Goal: Register for event/course

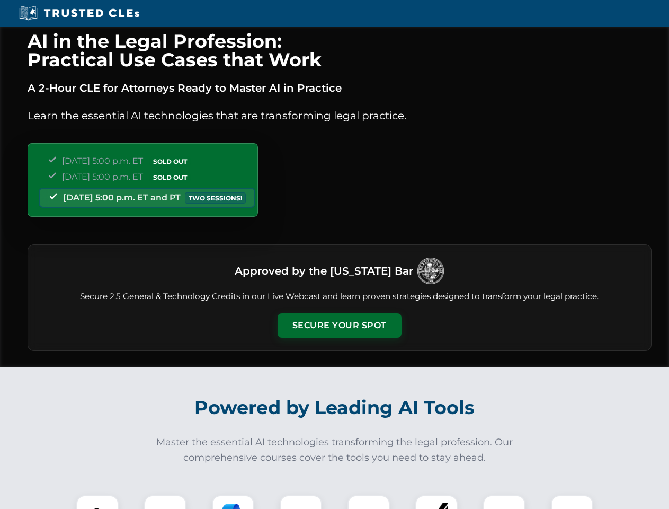
click at [339, 325] on button "Secure Your Spot" at bounding box center [340, 325] width 124 height 24
click at [98, 502] on img at bounding box center [97, 516] width 31 height 31
